Goal: Transaction & Acquisition: Purchase product/service

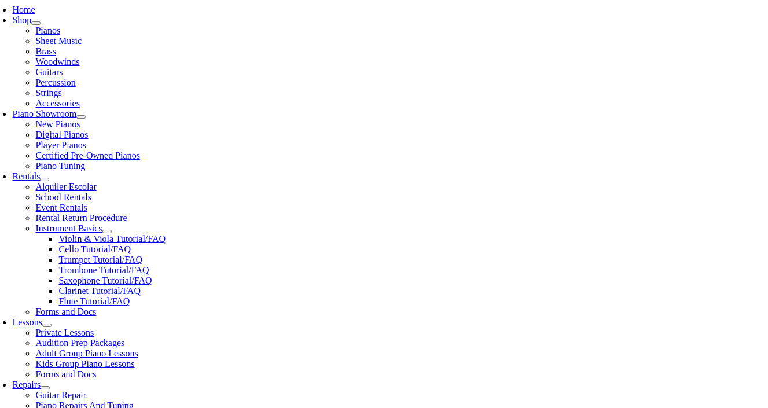
scroll to position [249, 0]
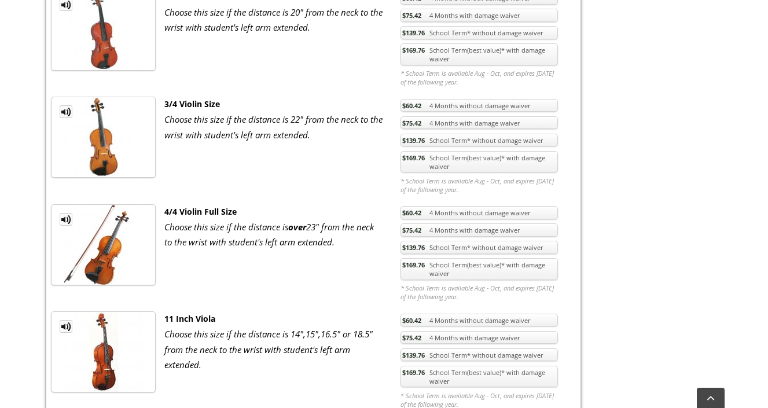
scroll to position [775, 0]
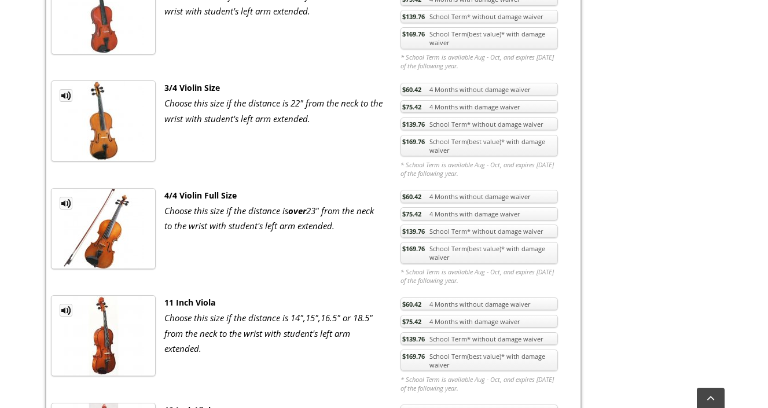
click at [106, 240] on img at bounding box center [104, 229] width 80 height 80
click at [414, 218] on span "$75.42" at bounding box center [411, 213] width 19 height 9
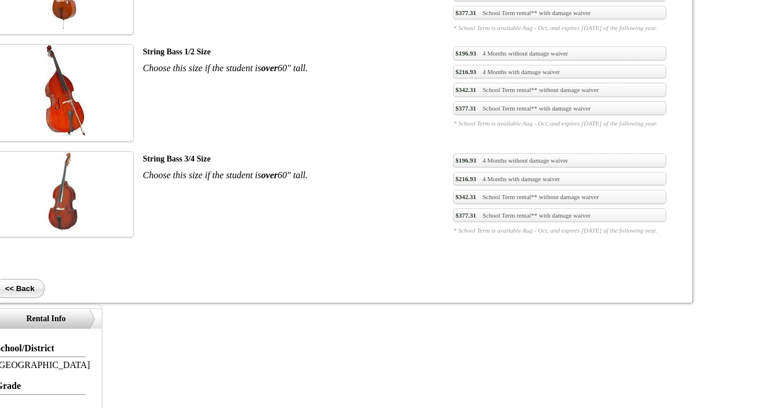
scroll to position [775, 0]
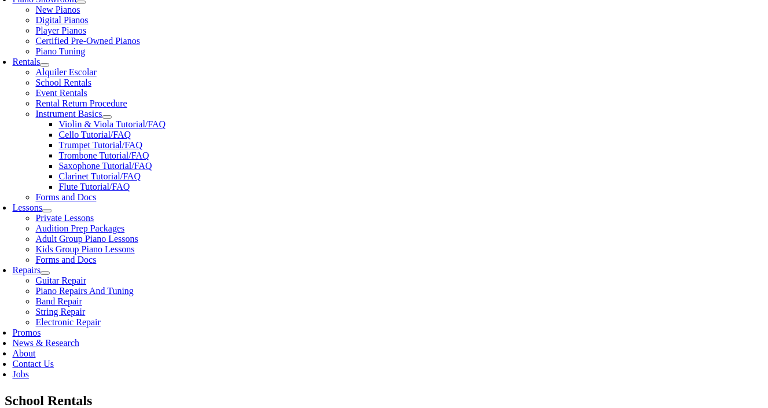
scroll to position [365, 0]
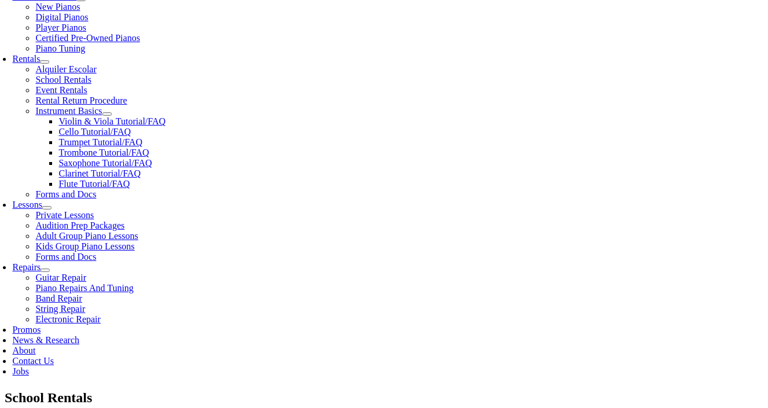
checkbox input"] "true"
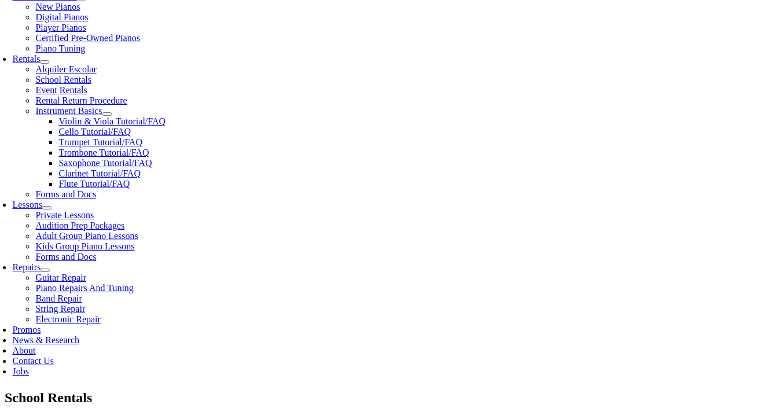
checkbox input"] "true"
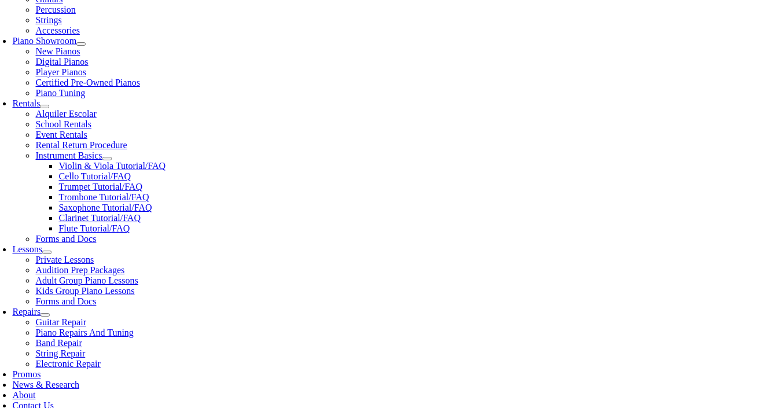
scroll to position [319, 0]
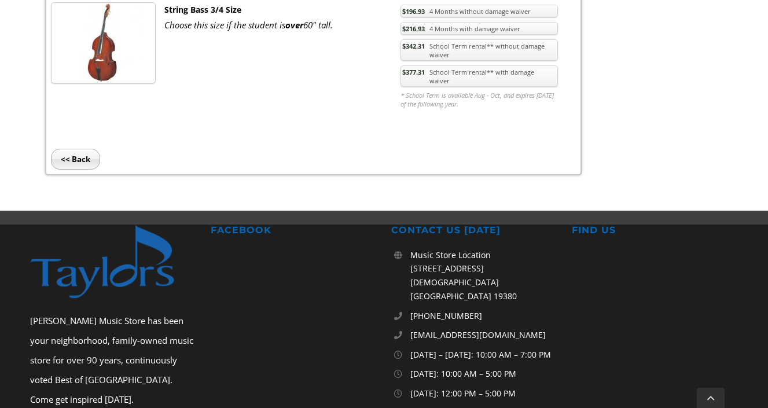
scroll to position [775, 0]
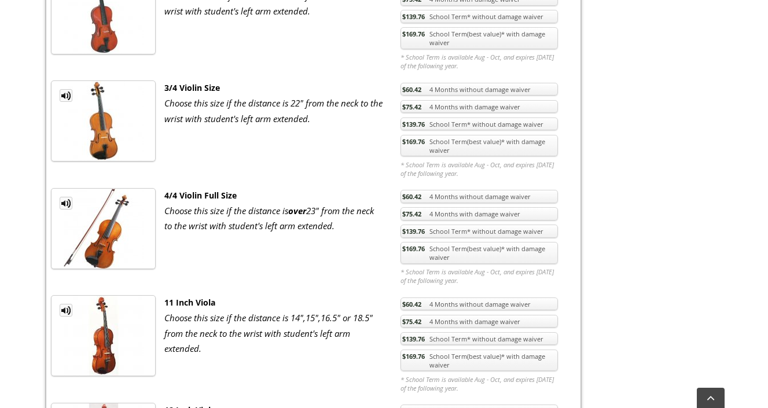
click at [417, 144] on span "$169.76" at bounding box center [413, 141] width 23 height 9
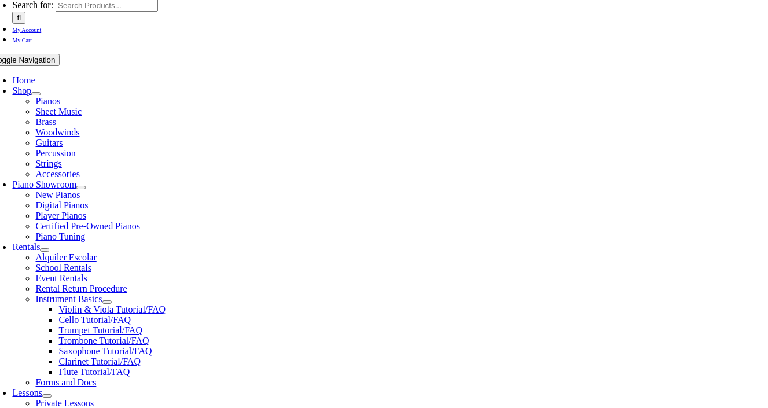
scroll to position [178, 0]
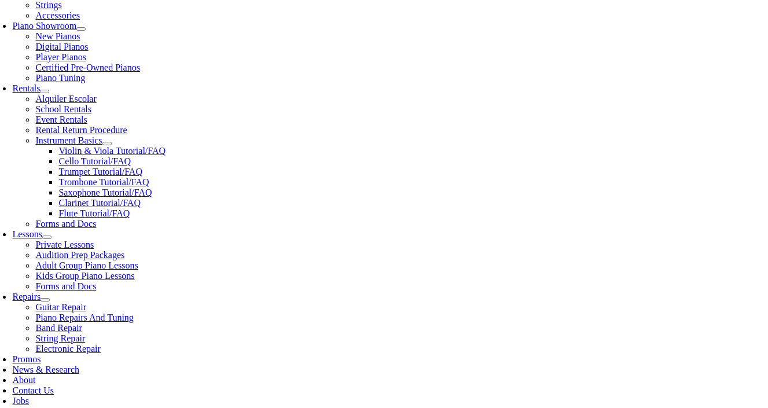
scroll to position [262, 0]
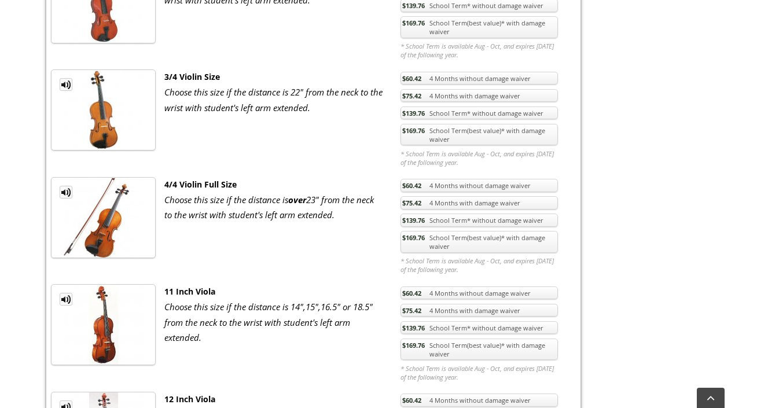
scroll to position [789, 0]
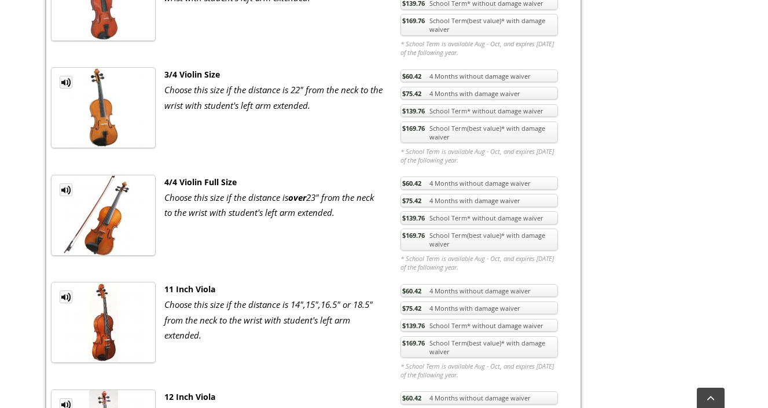
click at [495, 242] on link "$169.76 School Term(best value)* with damage waiver" at bounding box center [478, 240] width 157 height 22
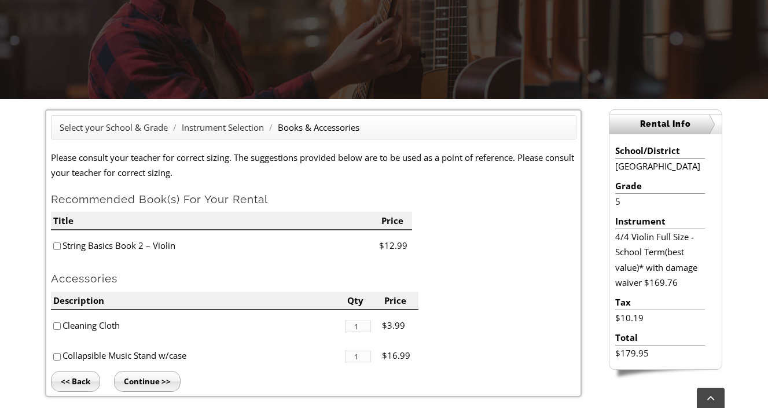
scroll to position [215, 0]
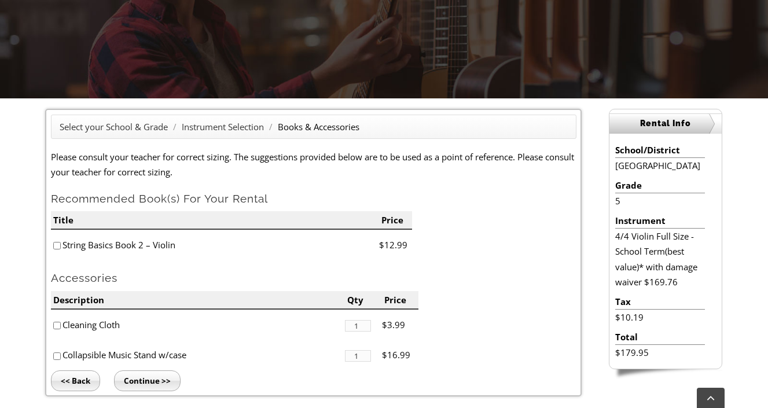
click at [58, 247] on input"] "checkbox" at bounding box center [57, 246] width 8 height 8
checkbox input"] "true"
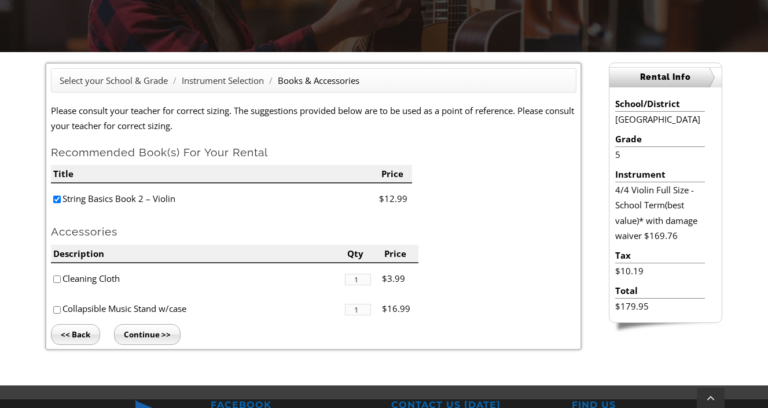
scroll to position [271, 0]
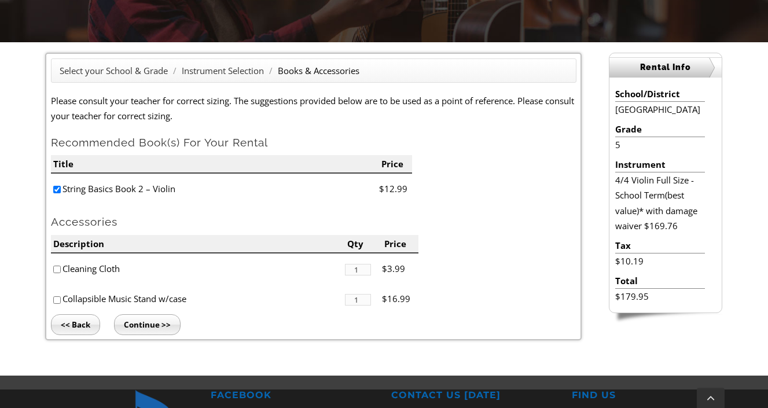
click at [57, 269] on input"] "checkbox" at bounding box center [57, 270] width 8 height 8
checkbox input"] "true"
click at [57, 301] on input"] "checkbox" at bounding box center [57, 300] width 8 height 8
checkbox input"] "true"
click at [142, 326] on input "Continue >>" at bounding box center [147, 324] width 67 height 21
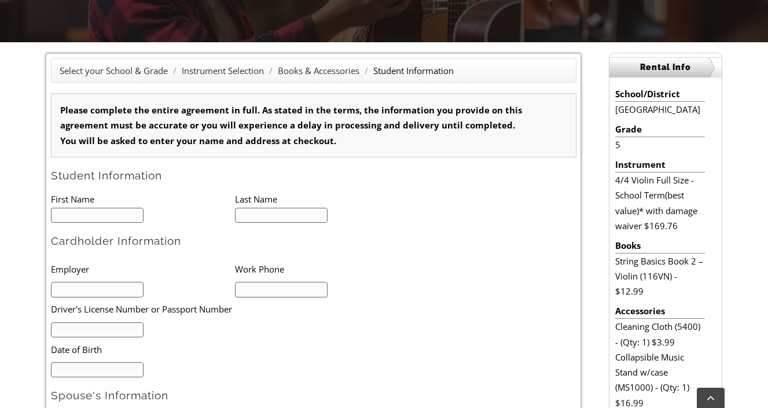
scroll to position [315, 0]
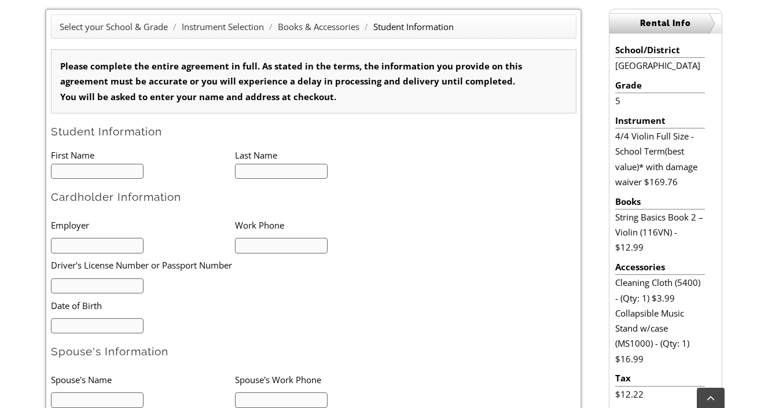
click at [101, 172] on input "text" at bounding box center [97, 172] width 93 height 16
type input "Briannah"
type input "Rice"
click at [75, 237] on li at bounding box center [143, 245] width 184 height 16
click at [72, 243] on input "text" at bounding box center [97, 246] width 93 height 16
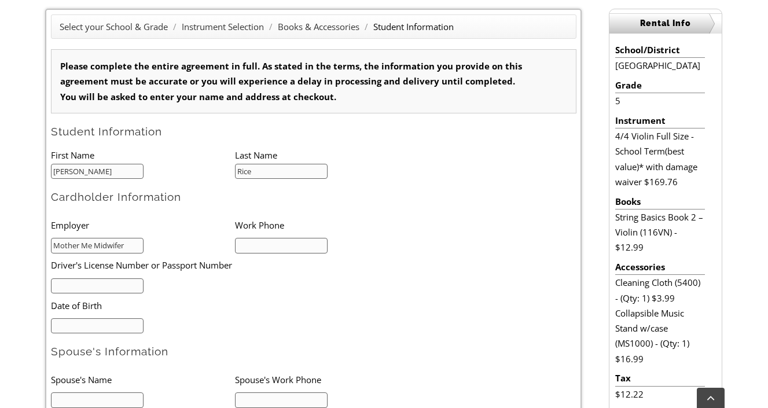
type input "Mother Me Midwifery"
type input "6102357133"
type input "Mother Me Midwifery"
click at [94, 285] on input "text" at bounding box center [97, 286] width 93 height 16
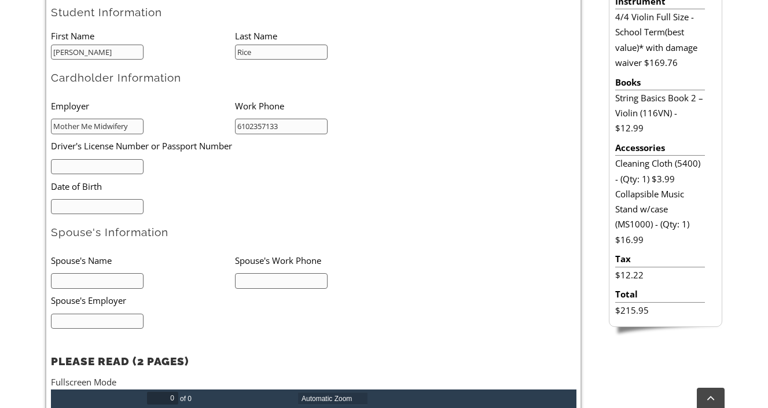
scroll to position [0, 0]
click at [86, 206] on input "mm/dd/yyyy" at bounding box center [97, 207] width 93 height 16
type input "11/03/1966"
click at [79, 275] on input "text" at bounding box center [97, 281] width 93 height 16
click at [388, 207] on ul "Employer Work Phone Mother Me Midwifery 6102357133 Driver's License Number or P…" at bounding box center [234, 154] width 367 height 120
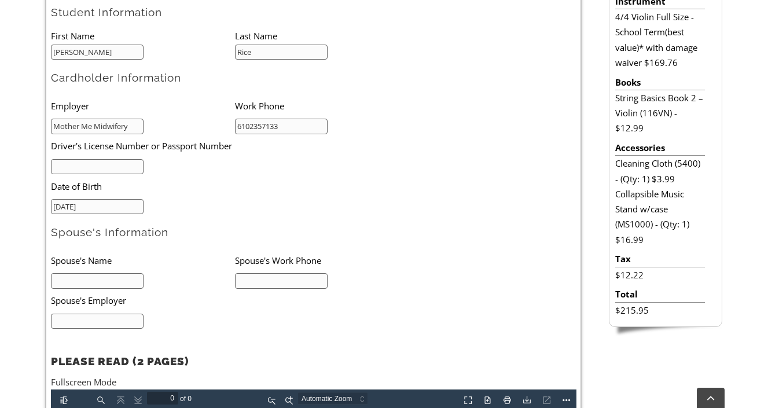
click at [70, 282] on input "text" at bounding box center [97, 281] width 93 height 16
type input "Stephen Cook"
type input "6103149146"
click at [128, 318] on input "text" at bounding box center [97, 322] width 93 height 16
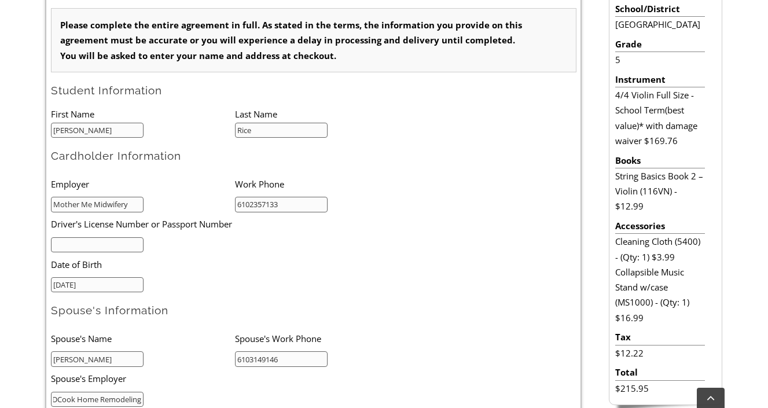
scroll to position [350, 0]
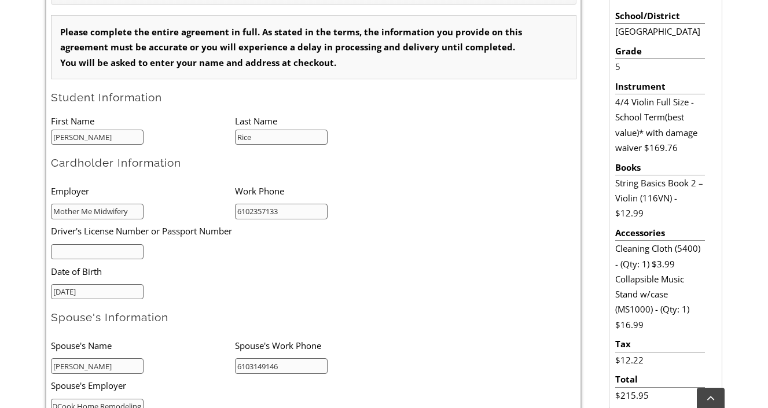
type input "SDCook Home Remodeling"
click at [399, 292] on ul "Employer Work Phone Mother Me Midwifery 6102357133 Driver's License Number or P…" at bounding box center [234, 239] width 367 height 120
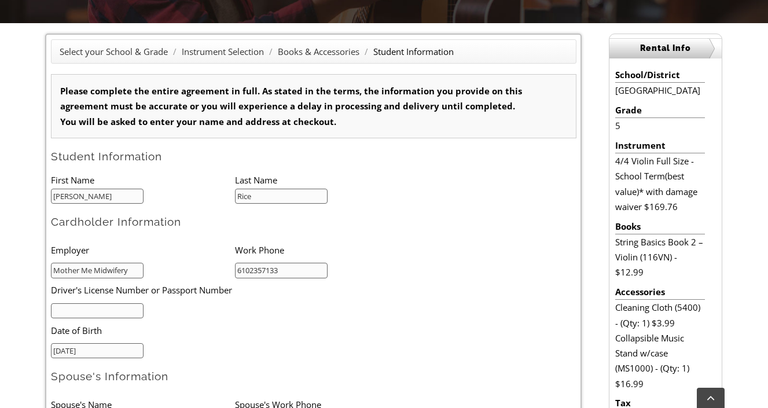
scroll to position [288, 0]
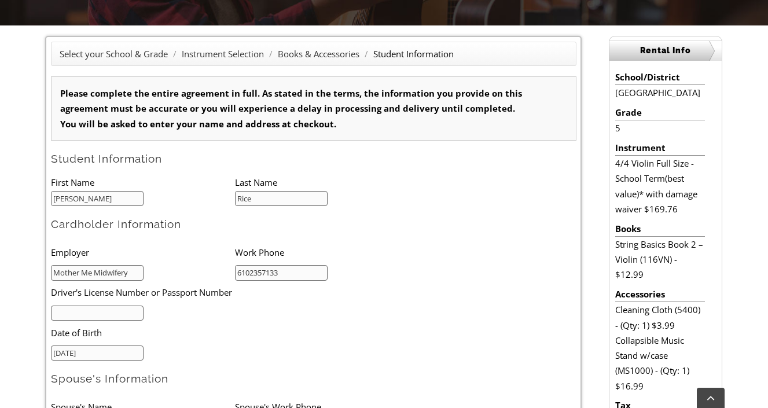
click at [75, 311] on input "text" at bounding box center [97, 314] width 93 height 16
type input "Melissa Cook"
click at [275, 332] on li "Date of Birth" at bounding box center [216, 333] width 331 height 24
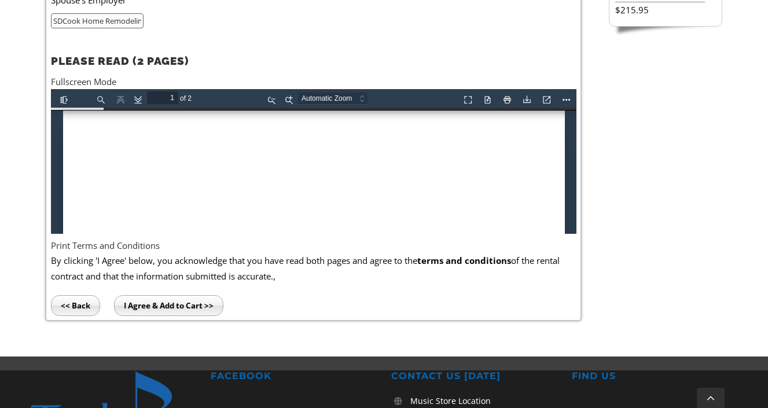
scroll to position [740, 0]
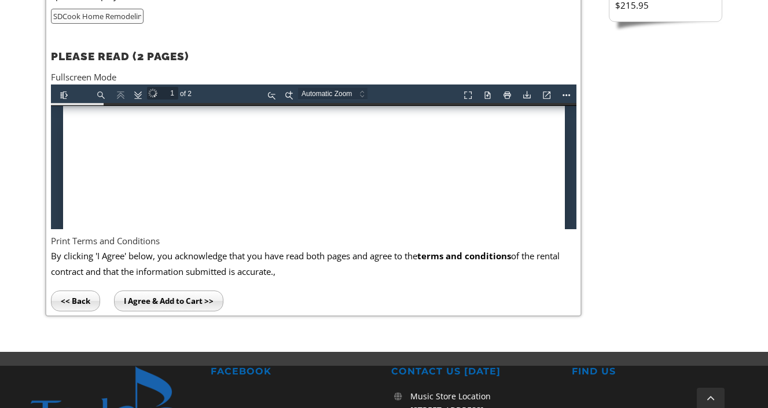
click at [119, 258] on p "By clicking 'I Agree' below, you acknowledge that you have read both pages and …" at bounding box center [313, 263] width 525 height 31
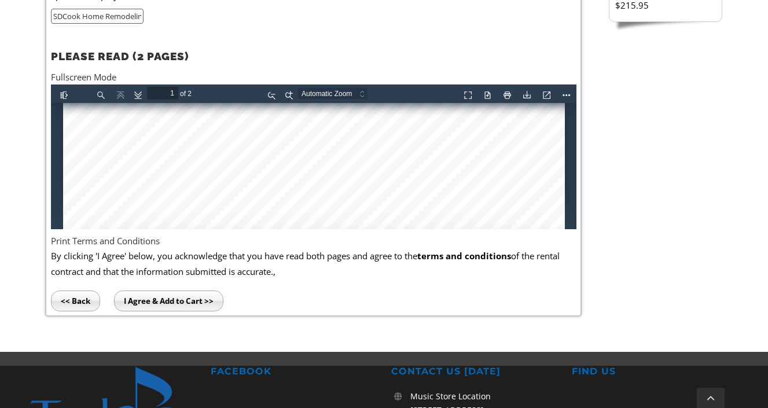
scroll to position [720, 0]
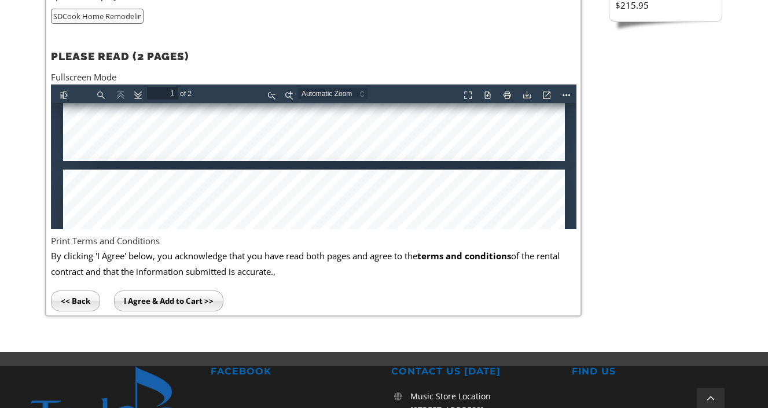
type input "2"
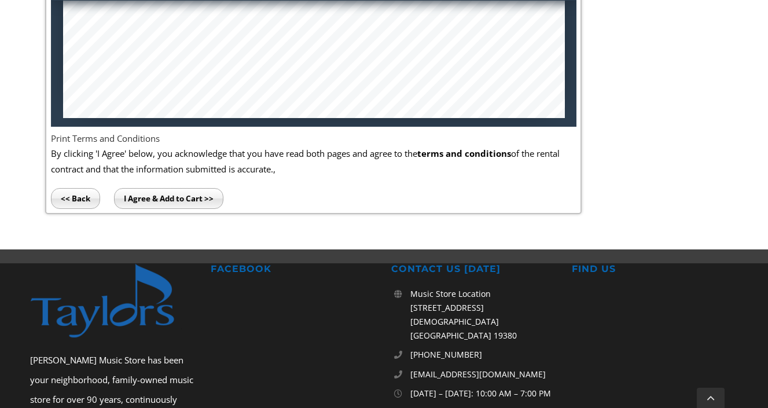
scroll to position [845, 0]
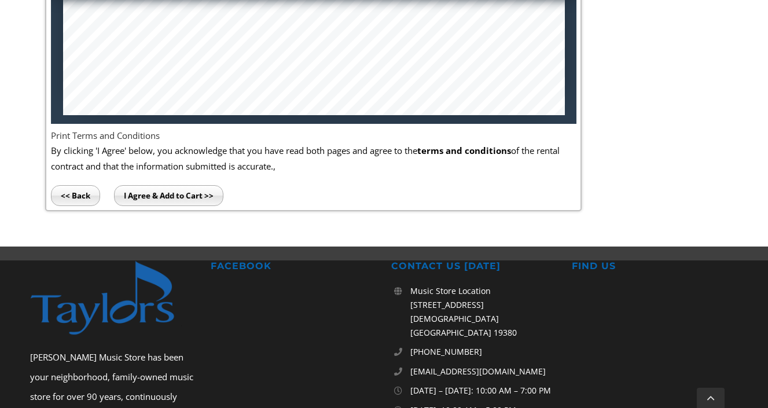
click at [155, 194] on input "I Agree & Add to Cart >>" at bounding box center [168, 195] width 109 height 21
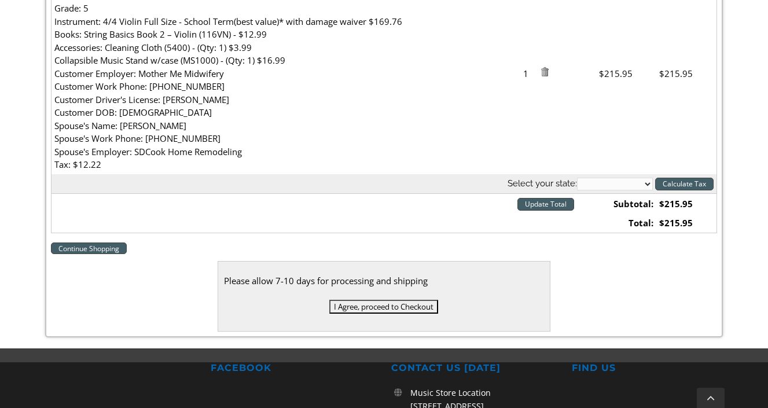
scroll to position [425, 0]
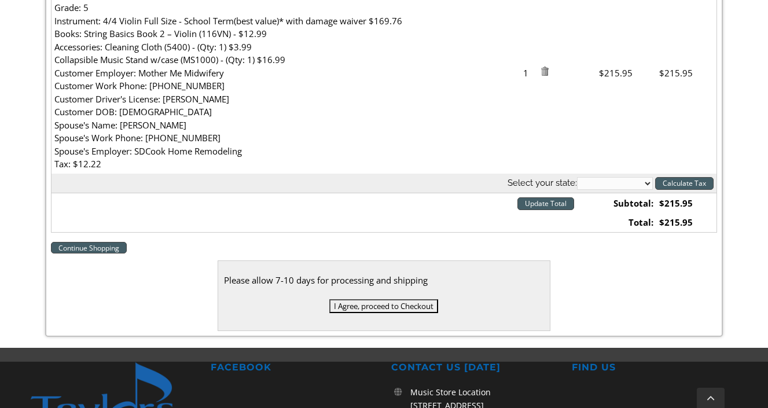
click at [392, 307] on input "I Agree, proceed to Checkout" at bounding box center [383, 306] width 109 height 14
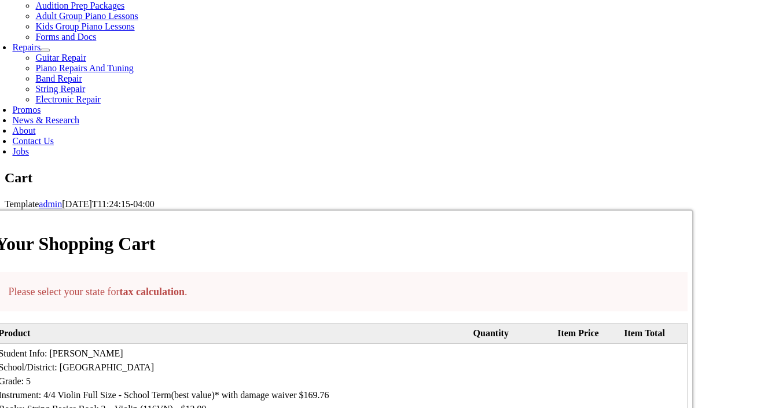
scroll to position [590, 0]
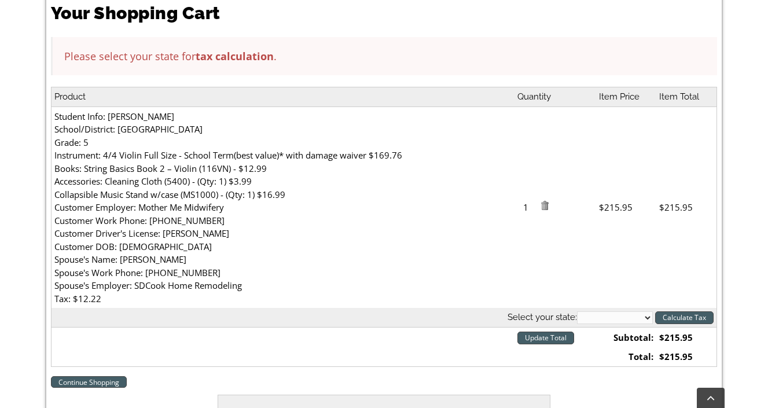
scroll to position [369, 0]
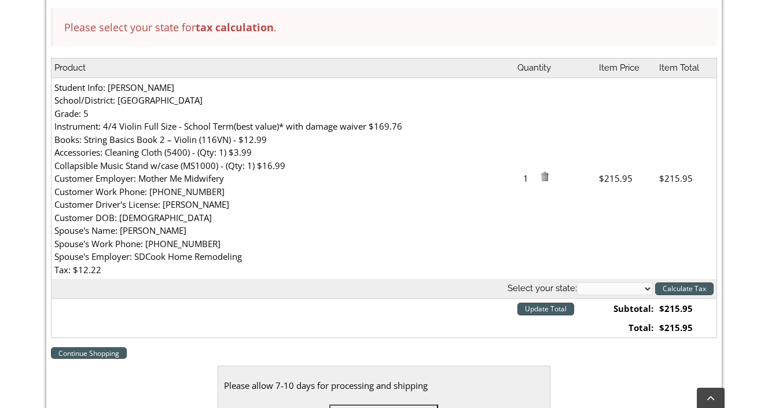
click at [625, 288] on select "[US_STATE] [US_STATE] [US_STATE] [US_STATE] [US_STATE] [US_STATE] [US_STATE] [U…" at bounding box center [615, 288] width 76 height 13
select select "PA"
click at [577, 283] on select "[US_STATE] [US_STATE] [US_STATE] [US_STATE] [US_STATE] [US_STATE] [US_STATE] [U…" at bounding box center [615, 288] width 76 height 13
click at [701, 291] on input "Calculate Tax" at bounding box center [684, 288] width 58 height 13
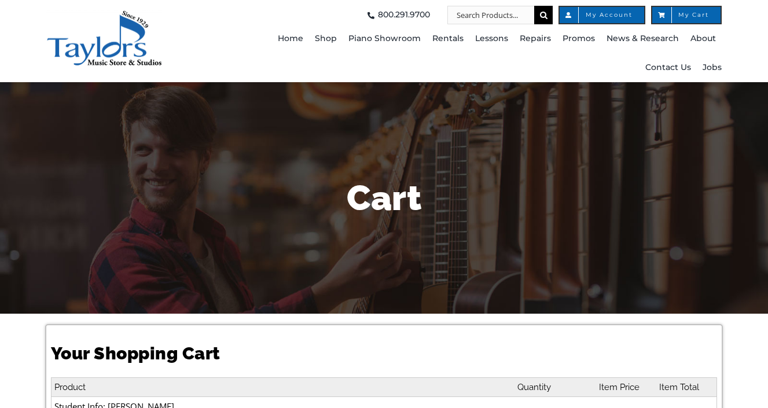
select select "PA"
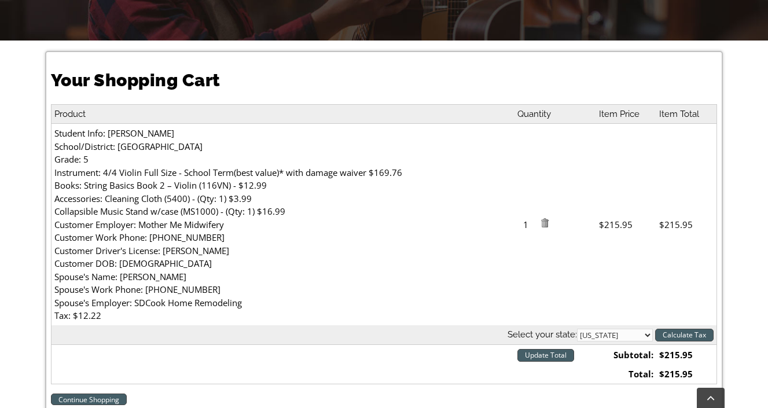
scroll to position [294, 0]
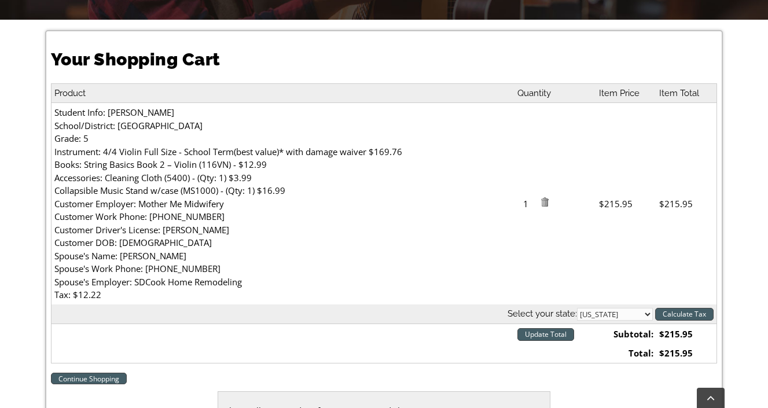
click at [528, 337] on input "Update Total" at bounding box center [545, 334] width 57 height 13
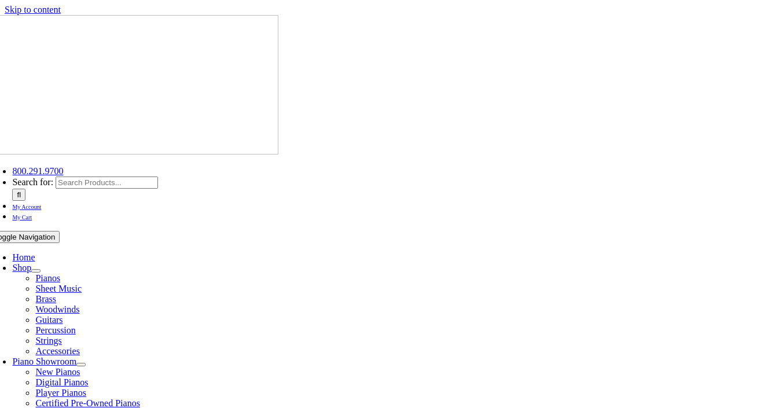
select select "PA"
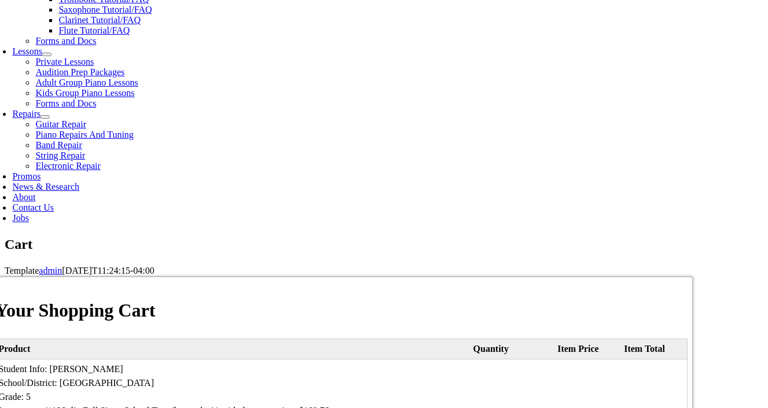
scroll to position [521, 0]
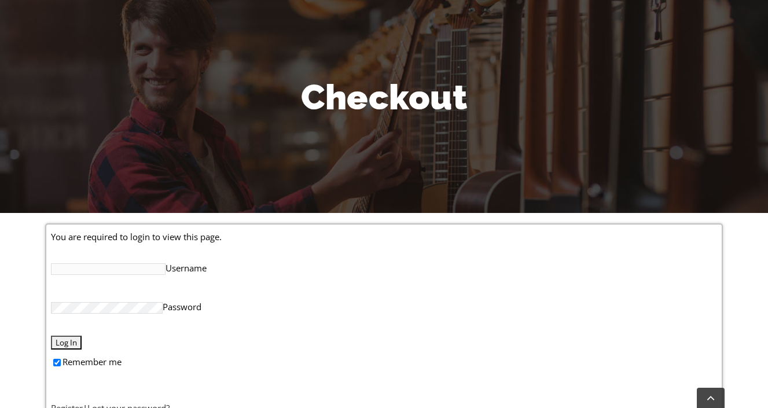
scroll to position [178, 0]
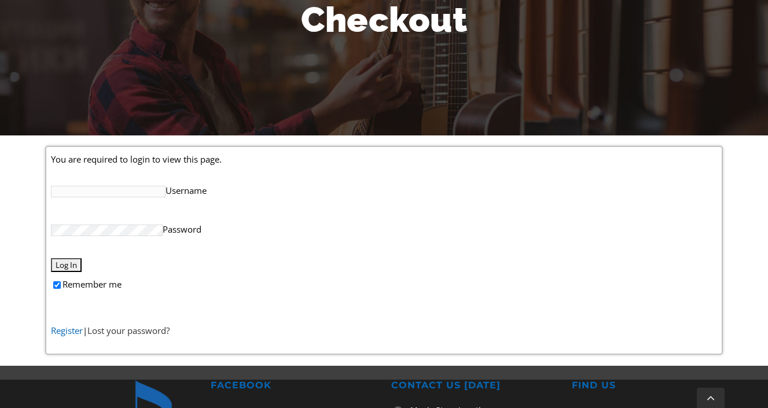
click at [62, 328] on link "Register" at bounding box center [67, 331] width 32 height 12
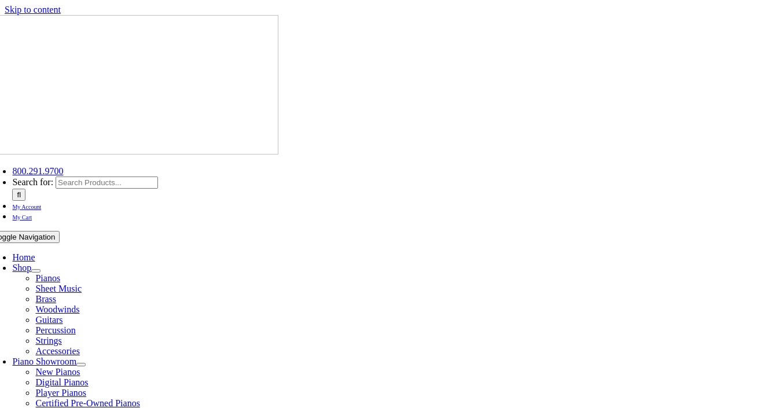
select select "PA"
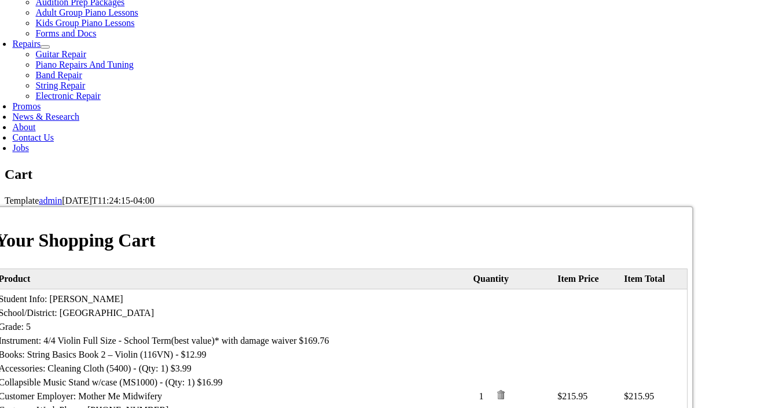
scroll to position [600, 0]
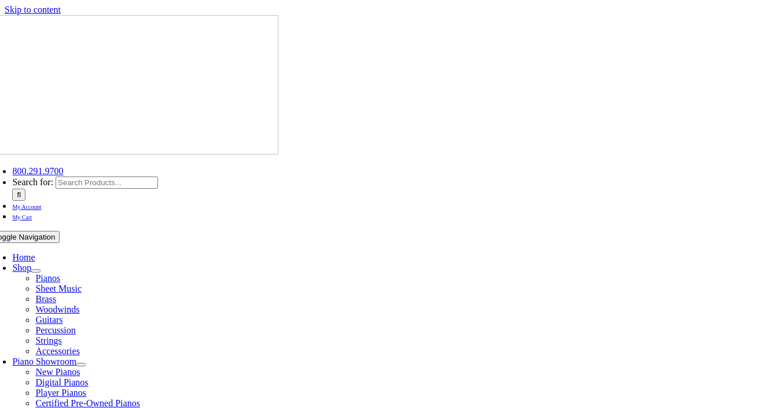
select select
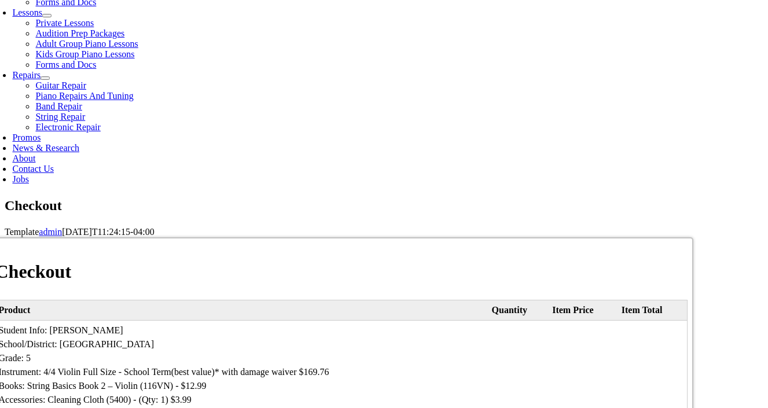
scroll to position [556, 0]
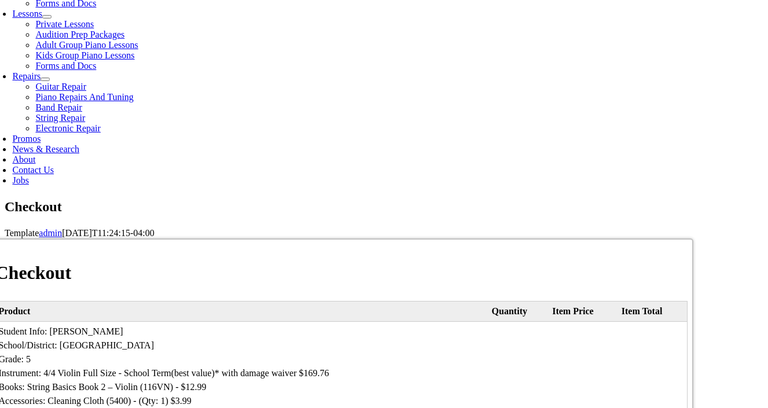
type input "[PERSON_NAME]"
type input "Cook"
type input "[STREET_ADDRESS]"
type input "[GEOGRAPHIC_DATA] [GEOGRAPHIC_DATA]"
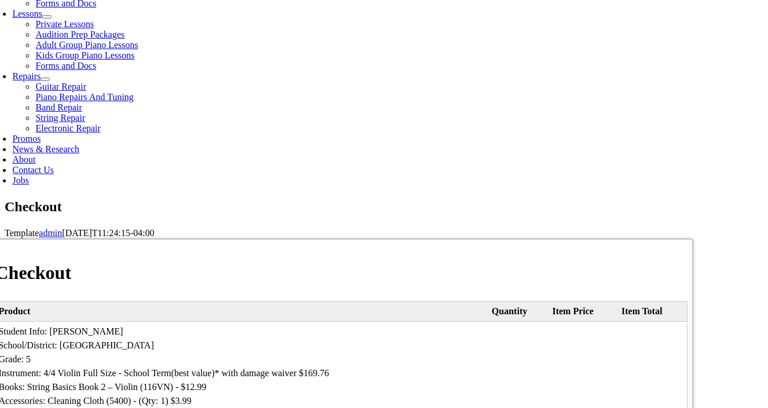
select select "PA"
type input "19320"
type input "6102357133"
type input "[PERSON_NAME][EMAIL_ADDRESS][DOMAIN_NAME]"
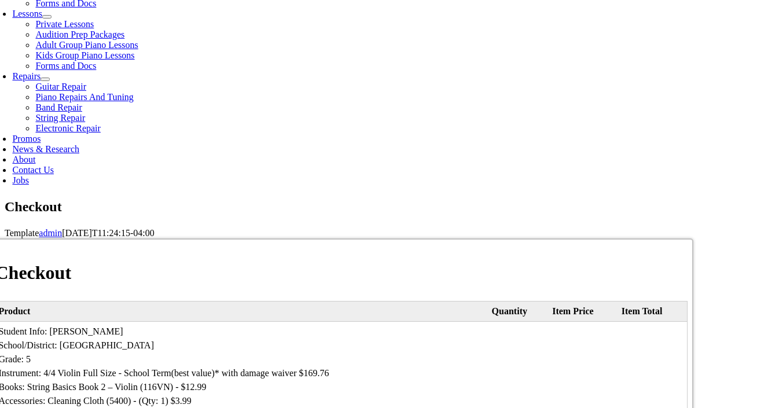
select select "discover"
type input "[CREDIT_CARD_NUMBER]"
select select "07"
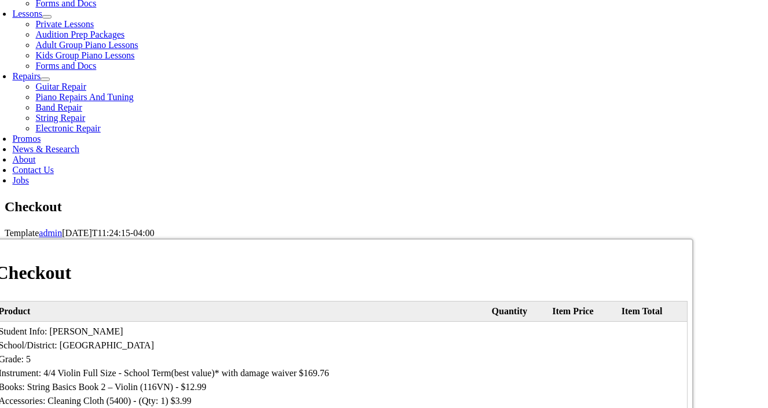
select select "2026"
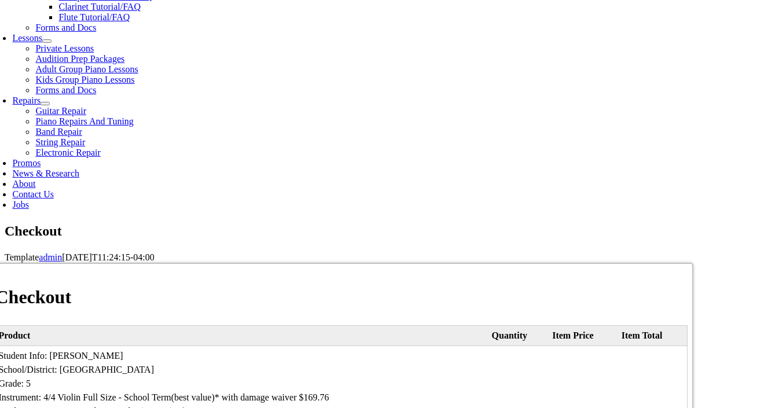
scroll to position [526, 0]
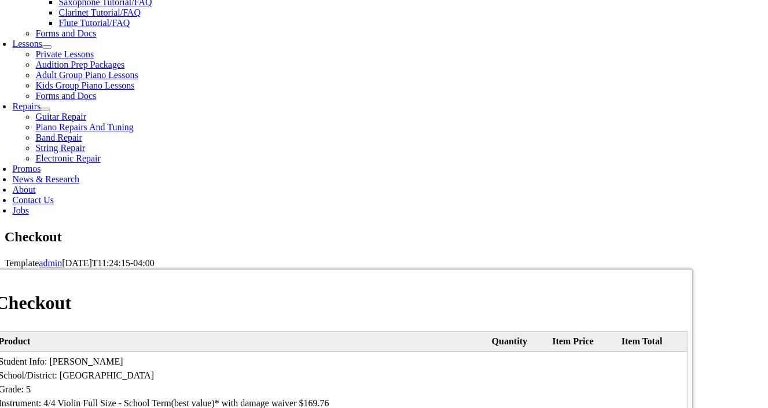
type input "426"
